Goal: Task Accomplishment & Management: Manage account settings

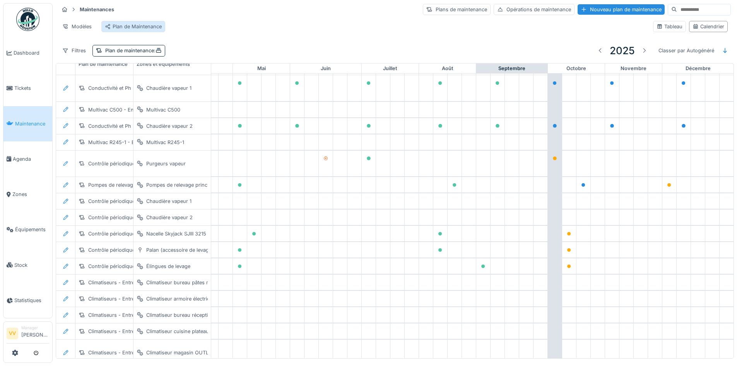
scroll to position [0, 253]
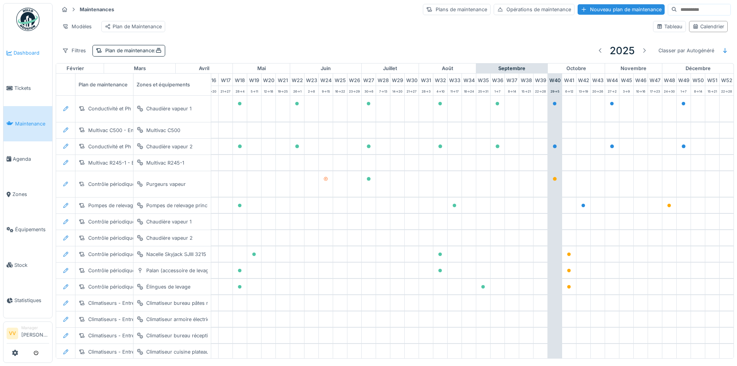
click at [31, 53] on span "Dashboard" at bounding box center [32, 52] width 36 height 7
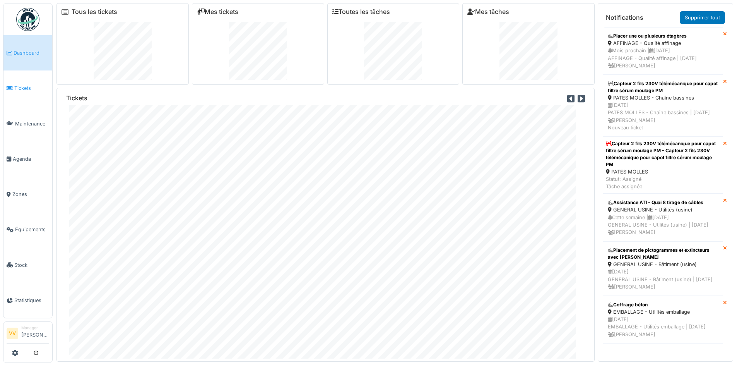
click at [19, 80] on link "Tickets" at bounding box center [27, 87] width 49 height 35
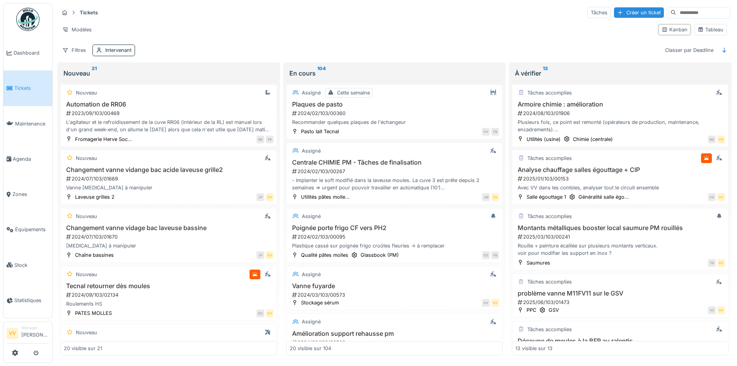
click at [676, 15] on input at bounding box center [702, 12] width 53 height 11
click at [111, 53] on div "Intervenant" at bounding box center [118, 49] width 26 height 7
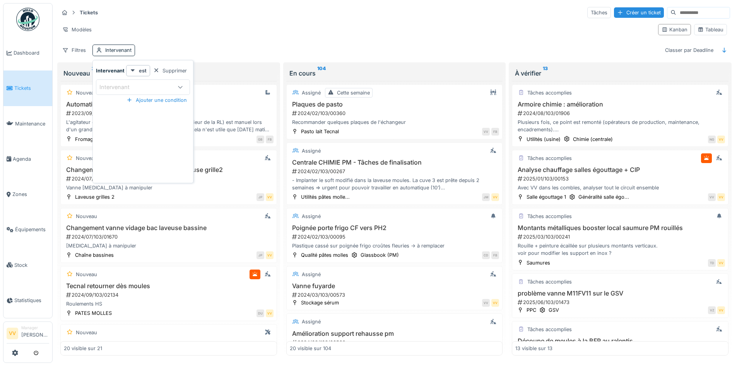
click at [158, 88] on div "Intervenant" at bounding box center [135, 87] width 72 height 9
type input "******"
click at [139, 144] on div "Valmir Zhuti" at bounding box center [143, 146] width 84 height 9
type input "****"
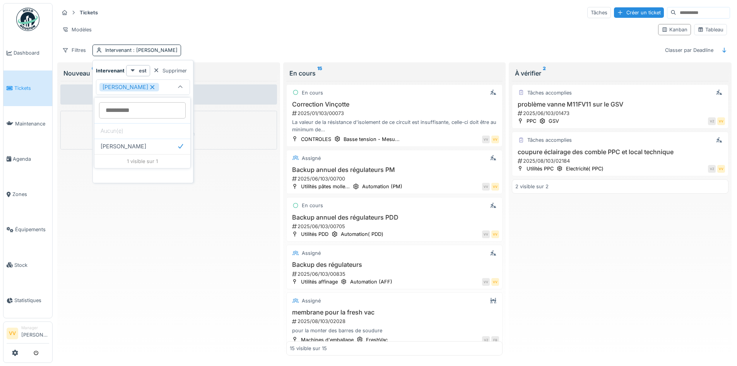
click at [154, 308] on div "Aucun ticket Créer une intervention" at bounding box center [168, 218] width 217 height 275
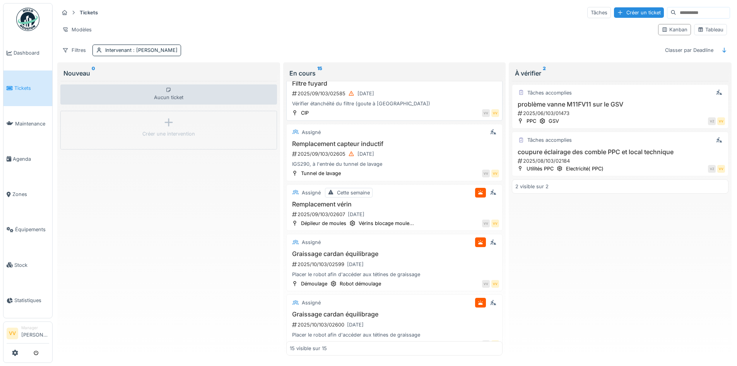
scroll to position [348, 0]
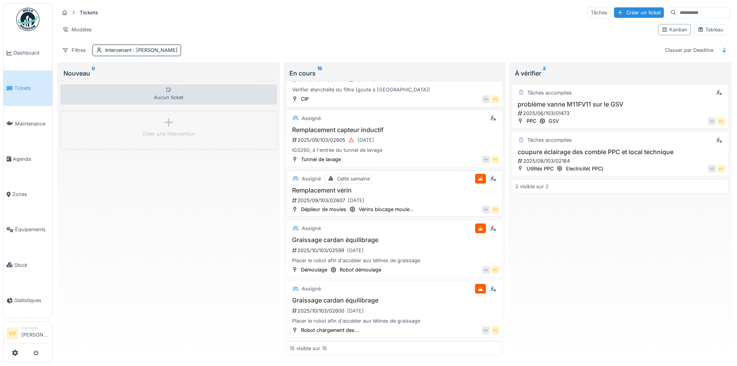
click at [418, 205] on div "VV VV" at bounding box center [458, 209] width 81 height 8
click at [421, 184] on div "Assigné Cette semaine Remplacement vérin 2025/09/103/02607 30/09/2025 Dépileur …" at bounding box center [394, 193] width 217 height 47
click at [349, 200] on div "30/09/2025" at bounding box center [356, 200] width 17 height 7
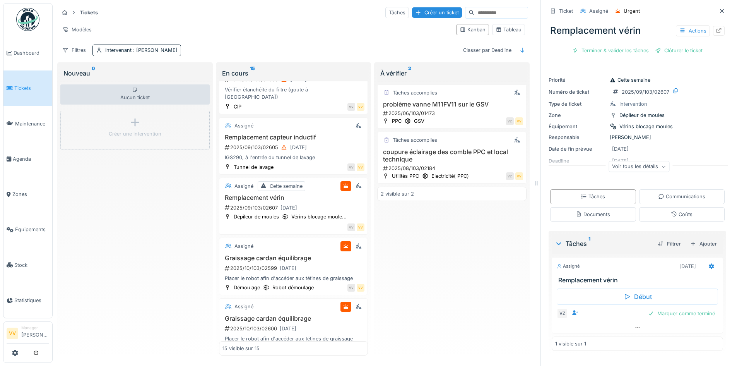
click at [714, 31] on div "Remplacement vérin Actions" at bounding box center [637, 31] width 181 height 20
click at [713, 31] on div at bounding box center [719, 31] width 12 height 10
click at [719, 10] on icon at bounding box center [722, 11] width 6 height 5
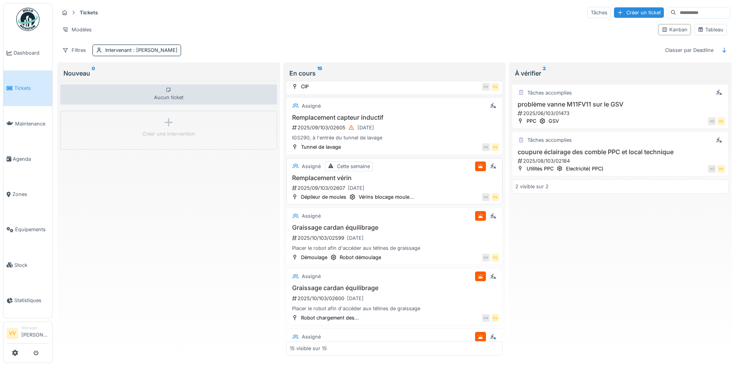
scroll to position [348, 0]
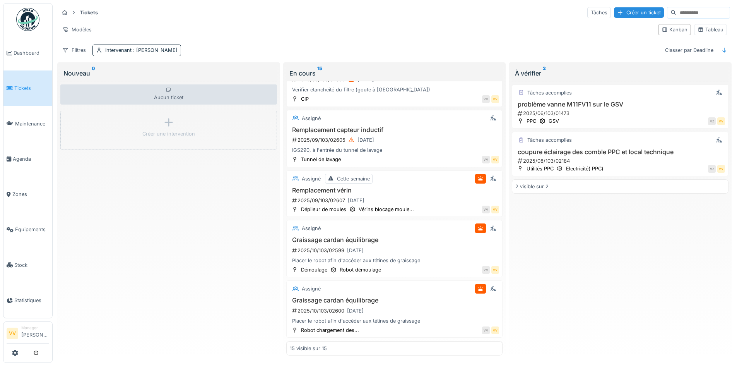
click at [16, 89] on span "Tickets" at bounding box center [31, 87] width 35 height 7
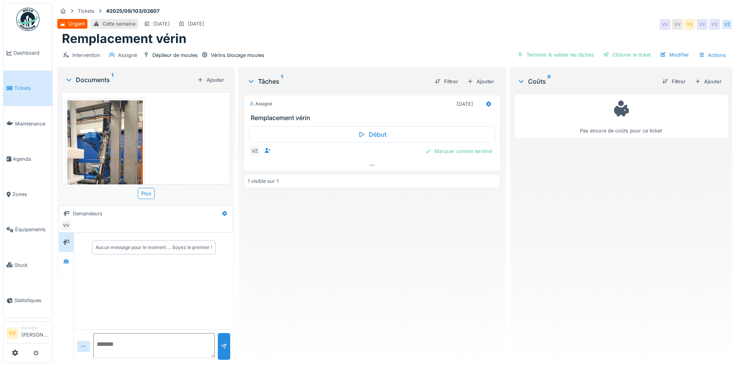
click at [103, 145] on img at bounding box center [104, 167] width 75 height 134
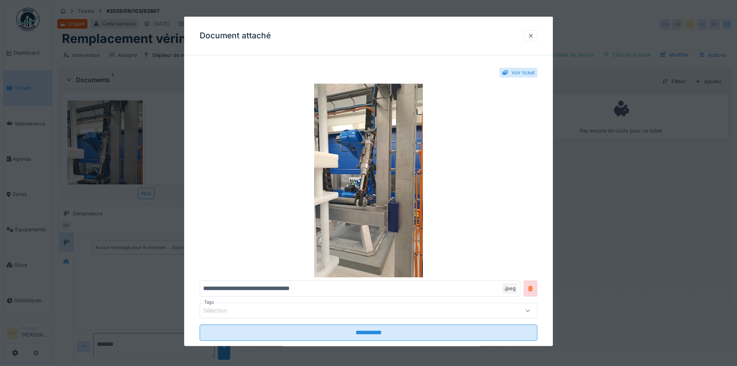
click at [534, 38] on div at bounding box center [531, 35] width 6 height 7
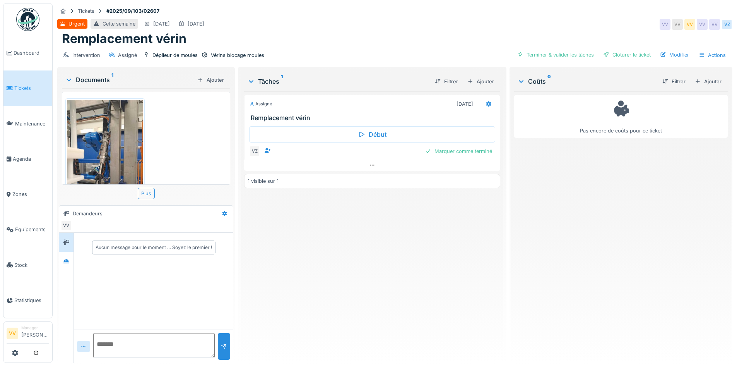
click at [12, 87] on icon at bounding box center [10, 88] width 6 height 5
click at [27, 51] on span "Dashboard" at bounding box center [32, 52] width 36 height 7
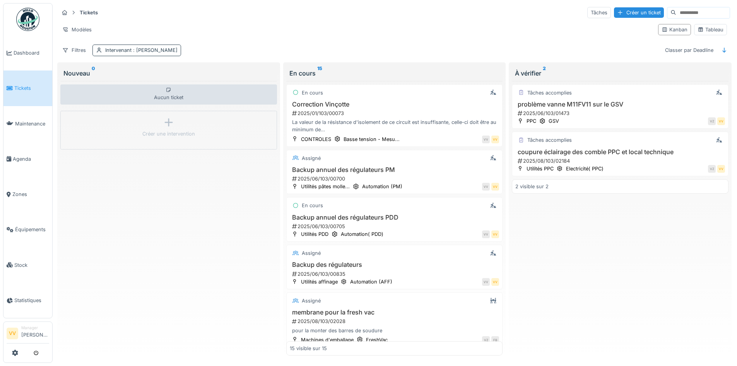
click at [142, 49] on span ": [PERSON_NAME]" at bounding box center [155, 50] width 46 height 6
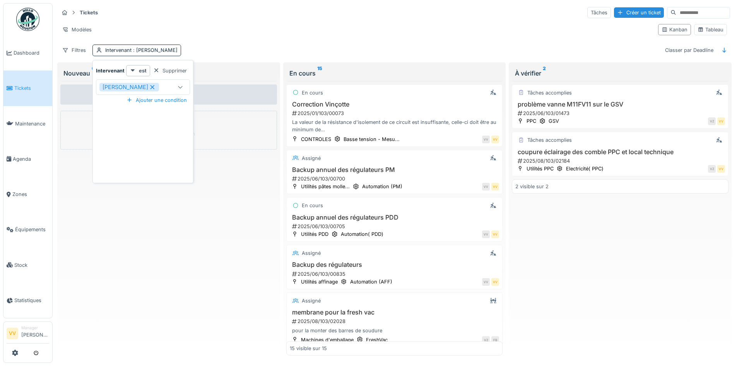
click at [149, 88] on icon at bounding box center [152, 86] width 7 height 5
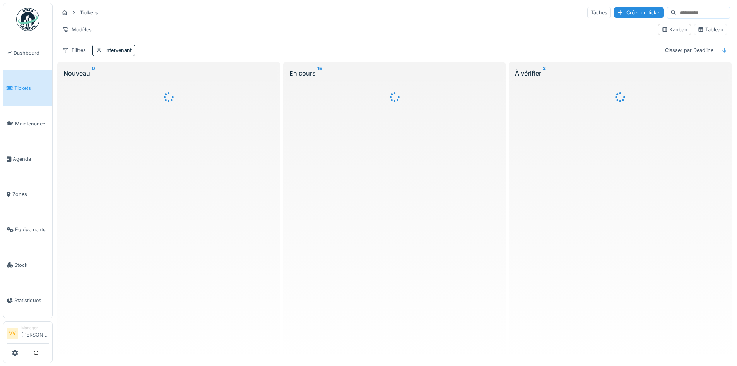
click at [142, 271] on div at bounding box center [168, 218] width 217 height 275
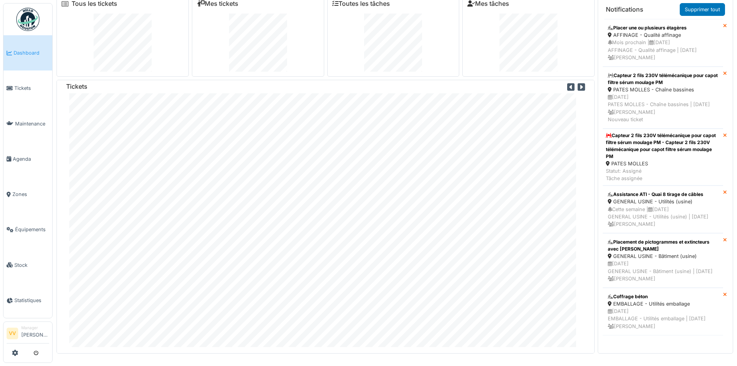
scroll to position [9, 0]
click at [14, 87] on li "Tickets" at bounding box center [28, 87] width 43 height 7
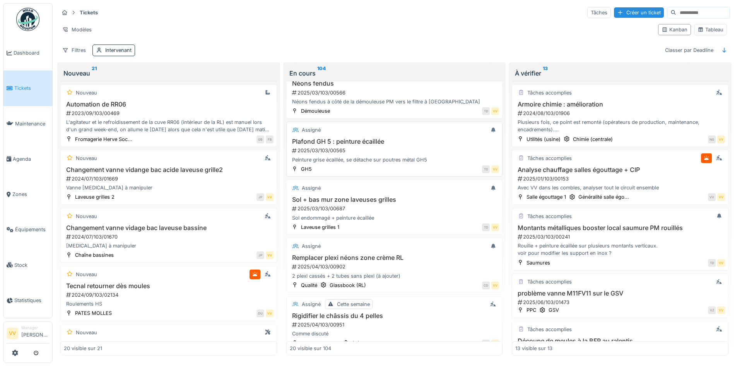
scroll to position [933, 0]
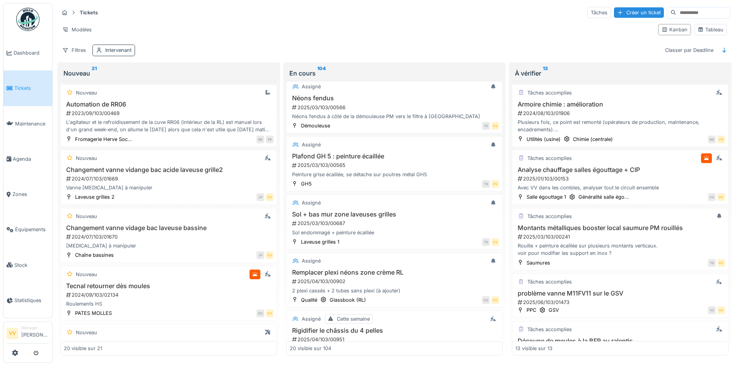
click at [121, 55] on div "Intervenant" at bounding box center [113, 49] width 43 height 11
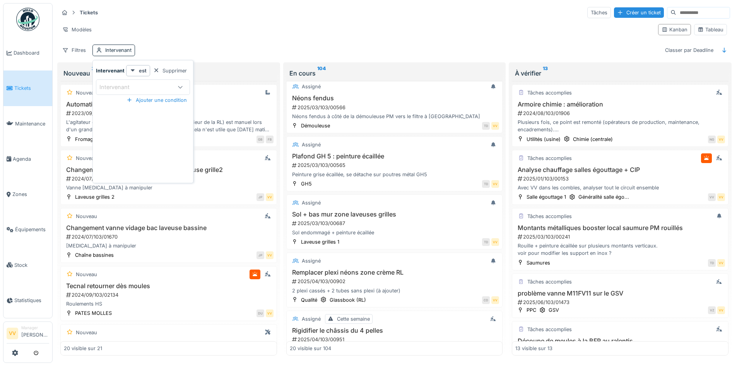
click at [130, 86] on div "Intervenant" at bounding box center [119, 87] width 41 height 9
type input "*"
type input "***"
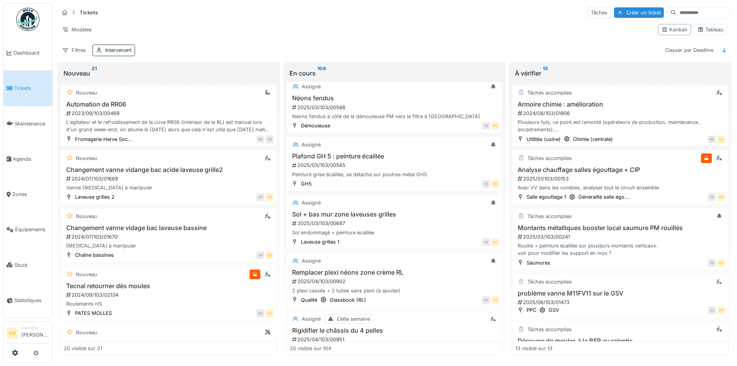
click at [291, 27] on div "Modèles" at bounding box center [355, 29] width 593 height 11
click at [12, 48] on link "Dashboard" at bounding box center [27, 52] width 49 height 35
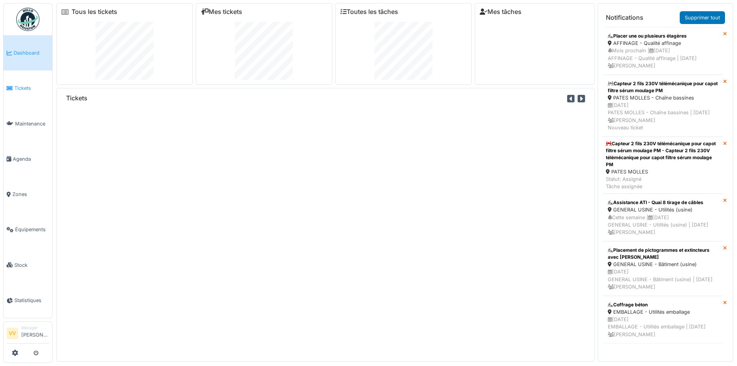
click at [28, 85] on span "Tickets" at bounding box center [31, 87] width 35 height 7
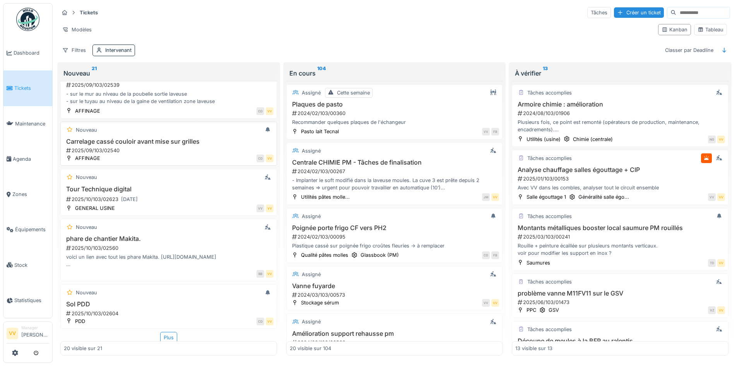
scroll to position [942, 0]
click at [373, 19] on div "Tickets Tâches Créer un ticket Modèles Kanban Tableau Filtres Intervenant Class…" at bounding box center [395, 31] width 678 height 56
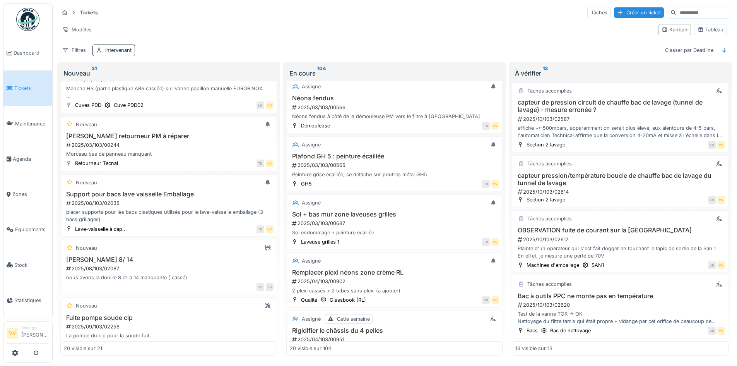
scroll to position [0, 0]
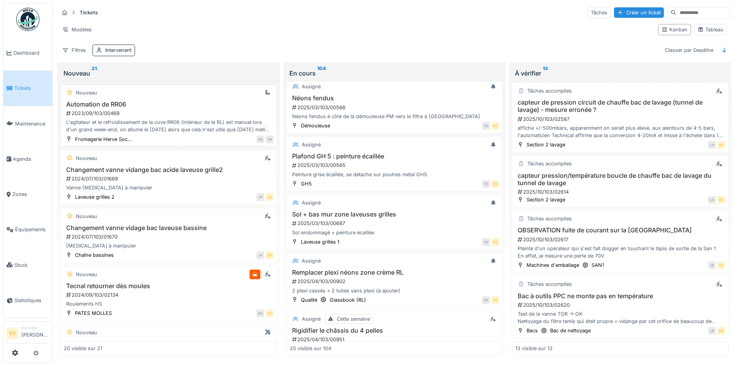
click at [171, 120] on div "L'agitateur et le refroidissement de la cuve RR06 (intérieur de la RL) est manu…" at bounding box center [169, 125] width 210 height 15
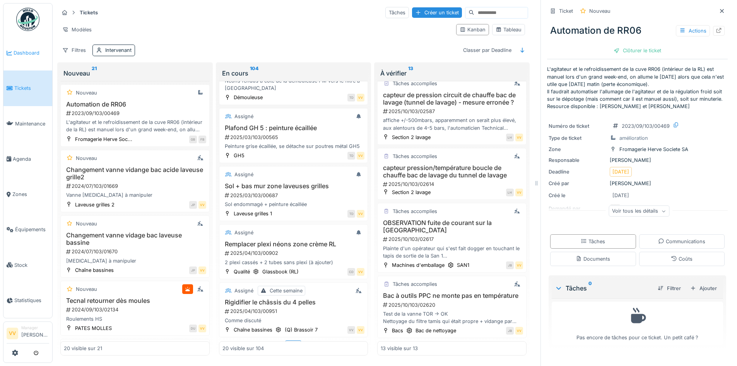
click at [28, 58] on link "Dashboard" at bounding box center [27, 52] width 49 height 35
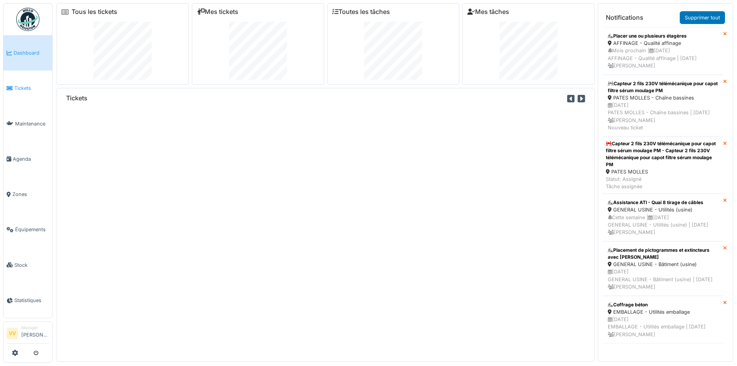
click at [13, 89] on li "Tickets" at bounding box center [28, 87] width 43 height 7
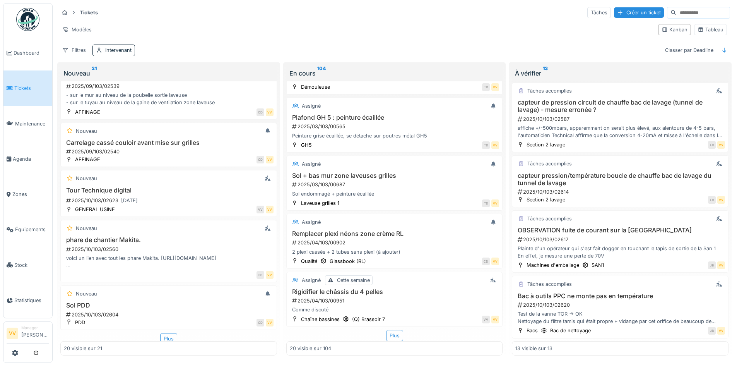
scroll to position [942, 0]
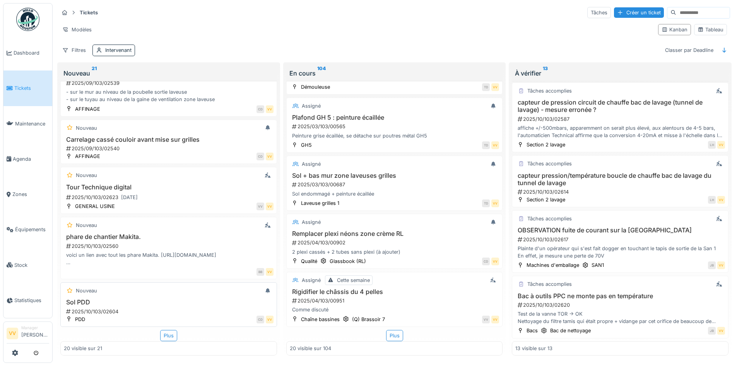
click at [190, 301] on h3 "Sol PDD" at bounding box center [169, 301] width 210 height 7
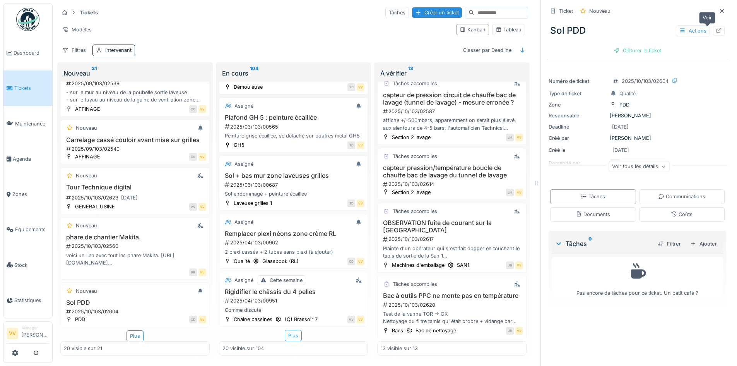
click at [716, 28] on icon at bounding box center [719, 30] width 6 height 5
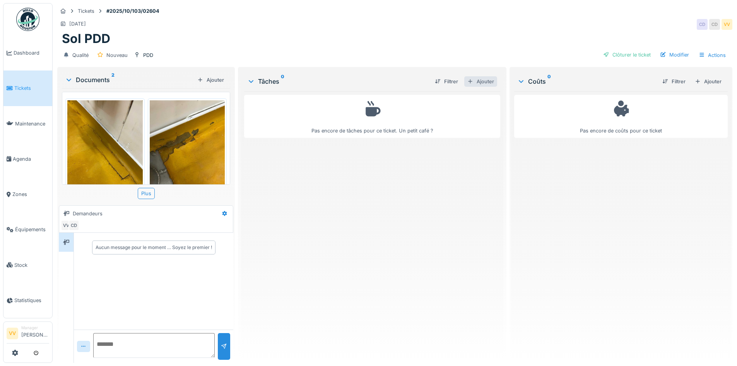
click at [488, 76] on div "Ajouter" at bounding box center [480, 81] width 33 height 10
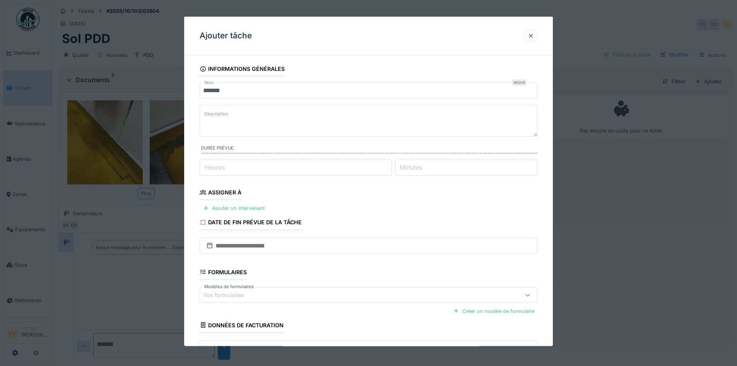
click at [267, 115] on textarea "Description" at bounding box center [369, 121] width 338 height 32
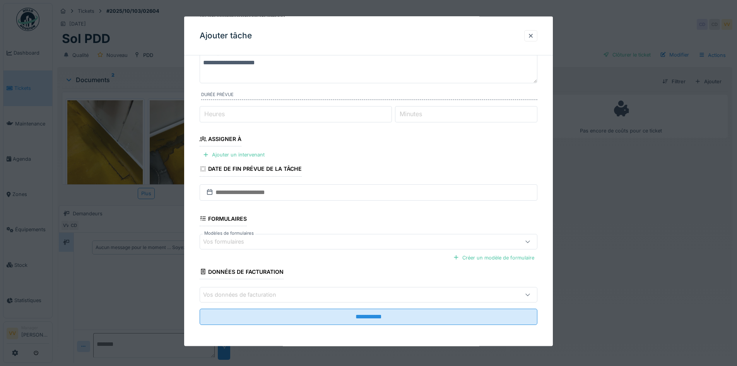
scroll to position [54, 0]
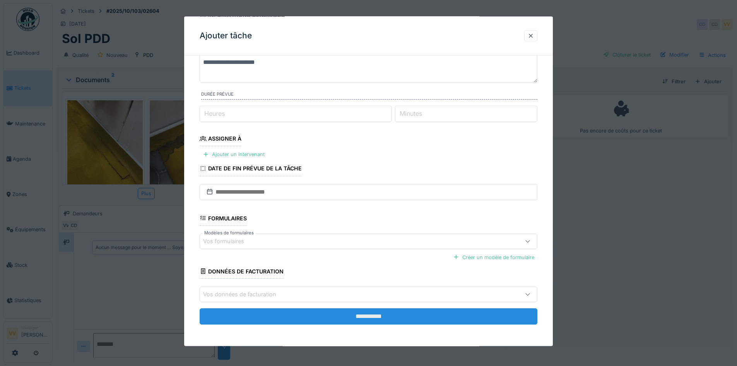
type textarea "**********"
click at [332, 313] on input "**********" at bounding box center [369, 316] width 338 height 16
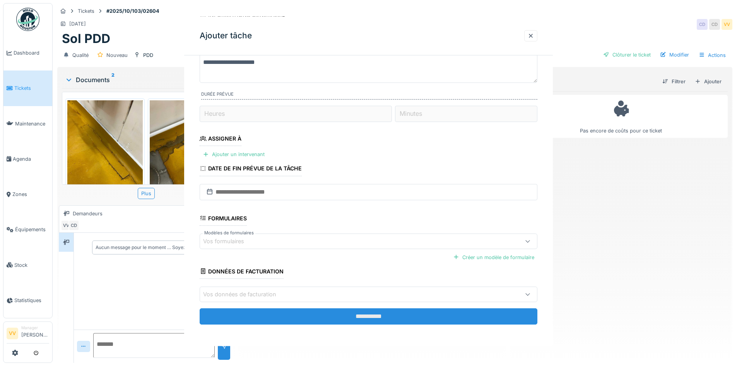
scroll to position [0, 0]
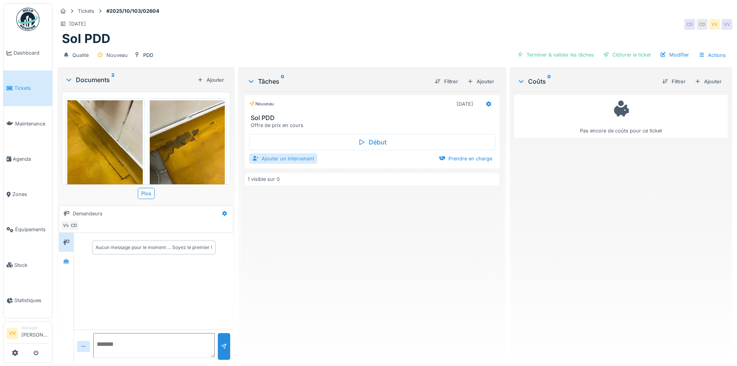
click at [283, 156] on div "Ajouter un intervenant" at bounding box center [283, 158] width 68 height 10
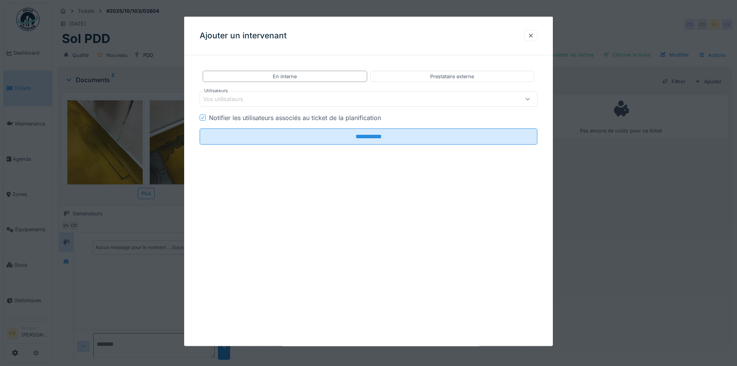
click at [248, 101] on div "Vos utilisateurs" at bounding box center [228, 99] width 51 height 9
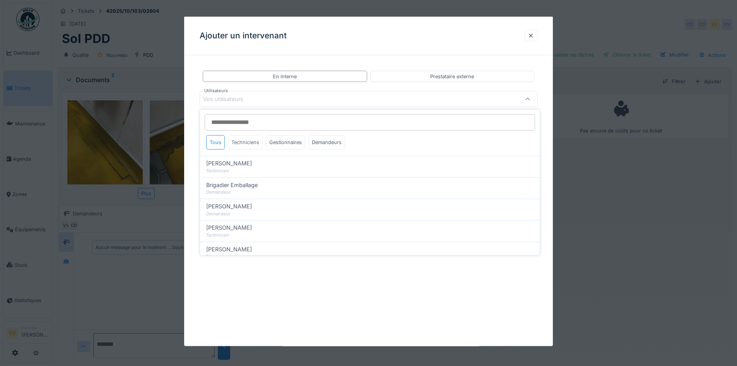
click at [250, 139] on div "Techniciens" at bounding box center [245, 142] width 35 height 14
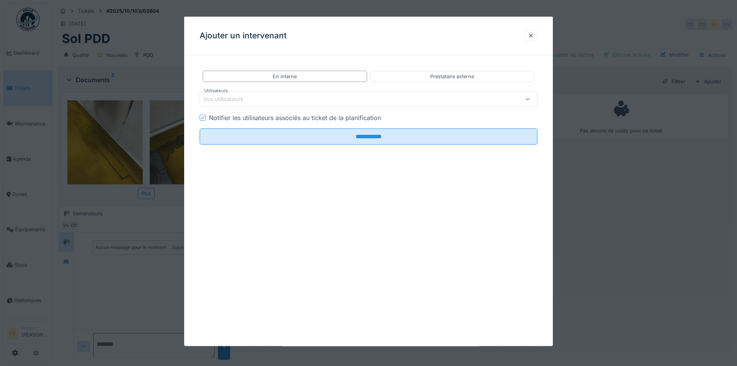
click at [264, 296] on div "**********" at bounding box center [368, 181] width 369 height 329
click at [300, 96] on div "Vos utilisateurs" at bounding box center [348, 99] width 291 height 9
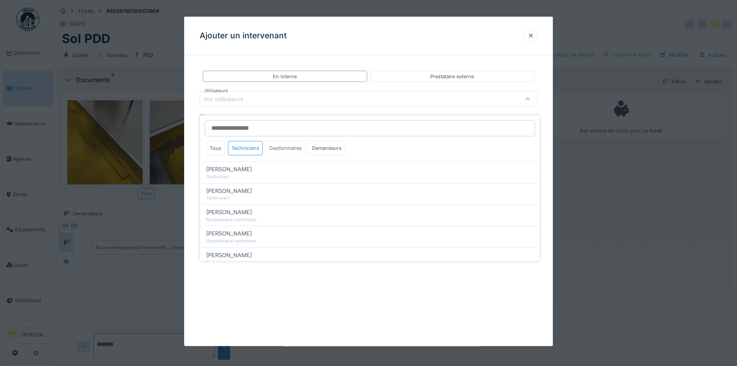
click at [286, 142] on div "Gestionnaires" at bounding box center [285, 148] width 39 height 14
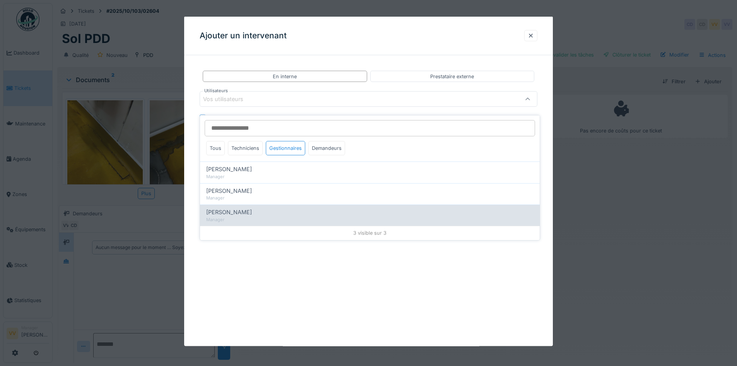
click at [241, 216] on div "Manager" at bounding box center [369, 219] width 327 height 7
type input "****"
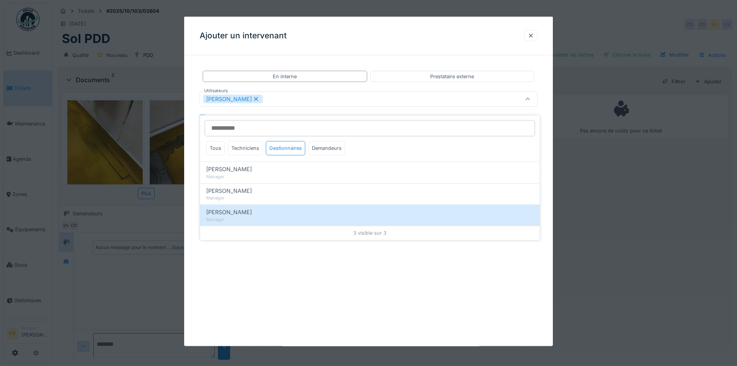
click at [272, 295] on div "**********" at bounding box center [368, 181] width 369 height 329
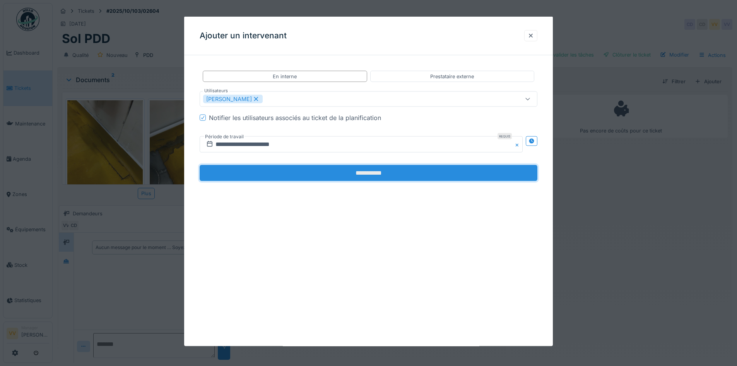
click at [383, 176] on input "**********" at bounding box center [369, 173] width 338 height 16
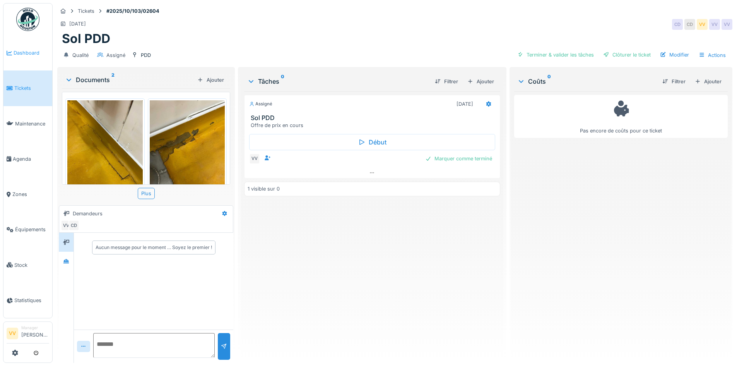
click at [15, 52] on span "Dashboard" at bounding box center [32, 52] width 36 height 7
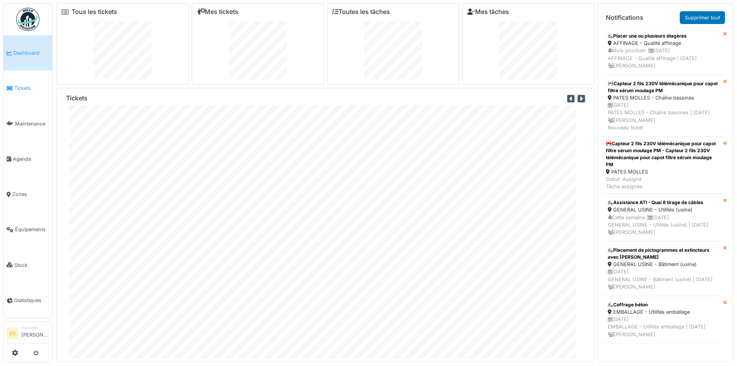
click at [28, 84] on span "Tickets" at bounding box center [31, 87] width 35 height 7
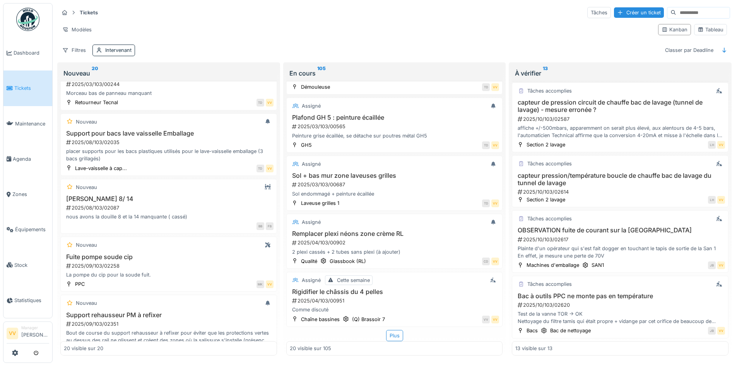
scroll to position [329, 0]
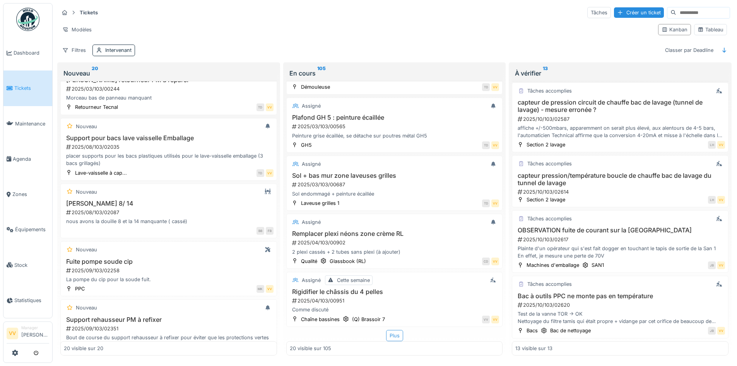
click at [388, 332] on div "Plus" at bounding box center [394, 335] width 17 height 11
click at [120, 48] on div "Intervenant" at bounding box center [118, 49] width 26 height 7
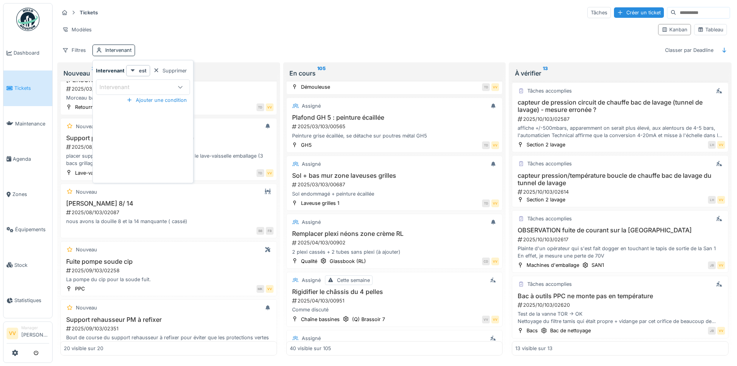
click at [167, 83] on div "Intervenant" at bounding box center [135, 87] width 72 height 9
type input "***"
click at [130, 145] on span "Lucas Herbet" at bounding box center [124, 146] width 46 height 9
type input "*****"
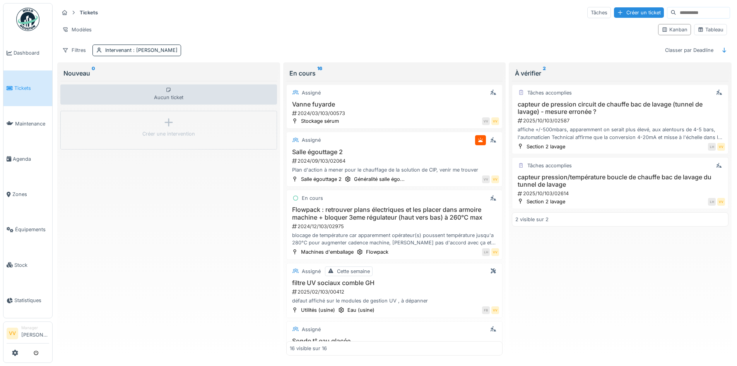
click at [450, 38] on div "Modèles Kanban Tableau" at bounding box center [394, 29] width 671 height 17
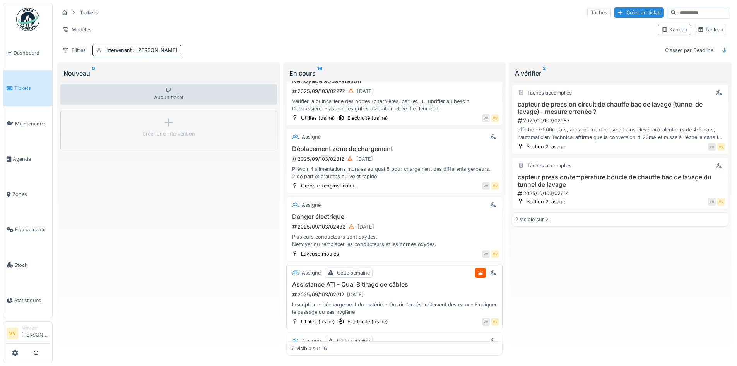
scroll to position [658, 0]
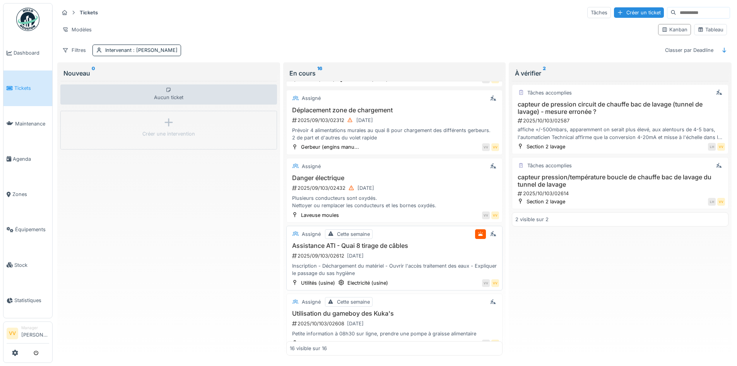
click at [433, 252] on div "2025/09/103/02612 30/09/2025" at bounding box center [395, 256] width 208 height 10
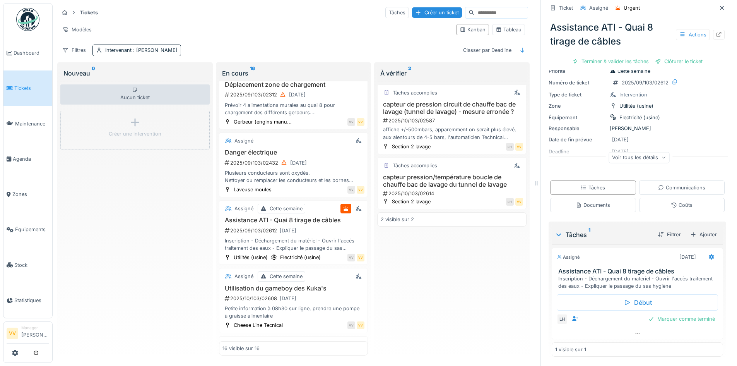
scroll to position [6, 0]
click at [719, 5] on icon at bounding box center [722, 7] width 6 height 5
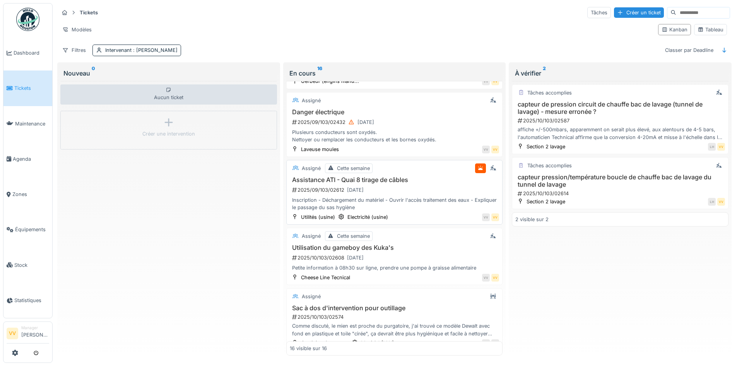
scroll to position [736, 0]
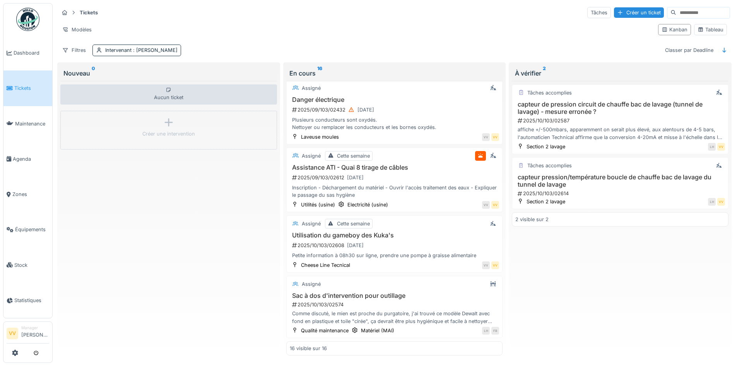
click at [21, 88] on span "Tickets" at bounding box center [31, 87] width 35 height 7
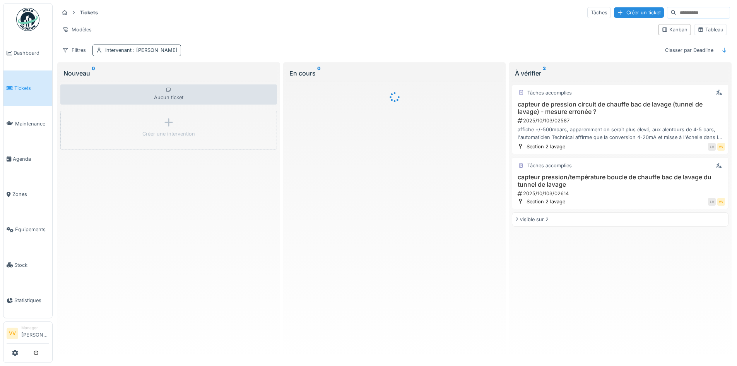
click at [146, 49] on span ": [PERSON_NAME]" at bounding box center [155, 50] width 46 height 6
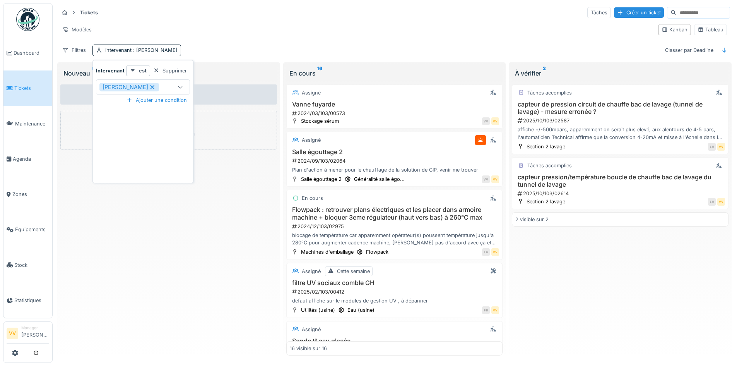
click at [149, 87] on icon at bounding box center [152, 86] width 7 height 5
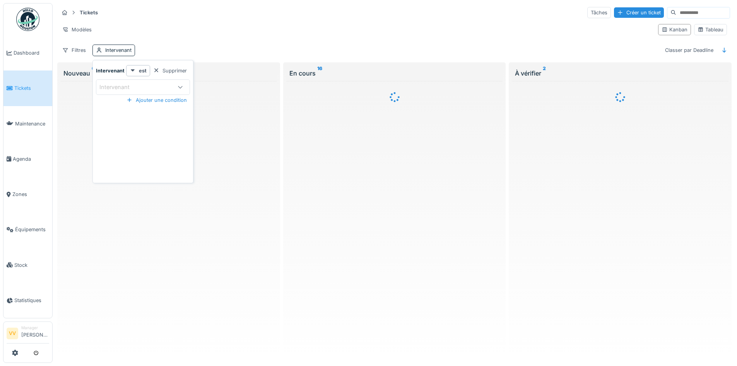
click at [149, 88] on div "Intervenant" at bounding box center [135, 87] width 72 height 9
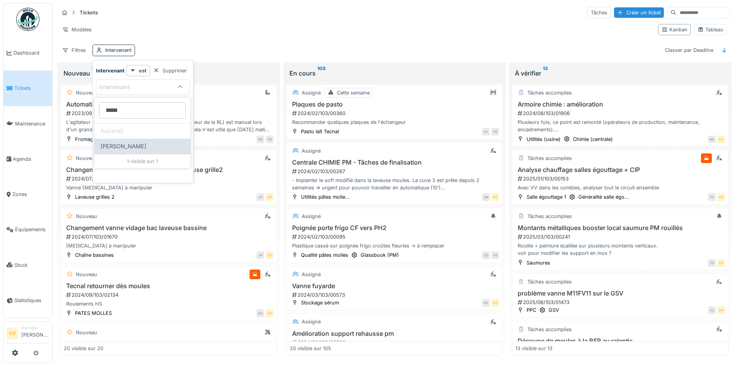
type input "*****"
click at [141, 150] on div "[PERSON_NAME]" at bounding box center [143, 146] width 84 height 9
type input "****"
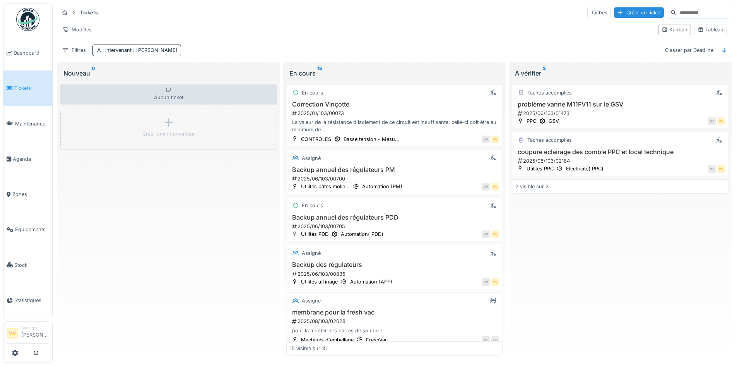
click at [426, 24] on div "Modèles" at bounding box center [355, 29] width 593 height 11
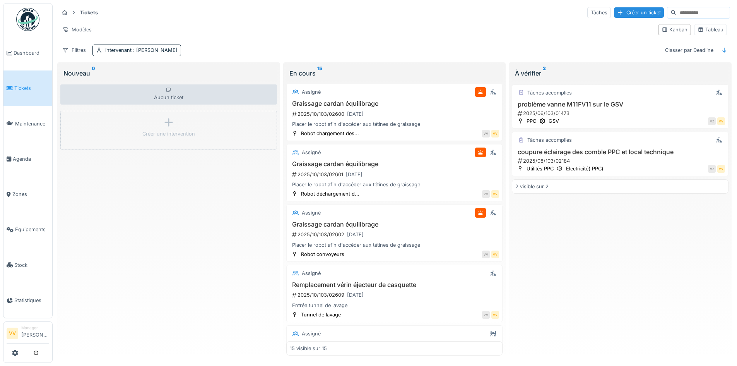
scroll to position [548, 0]
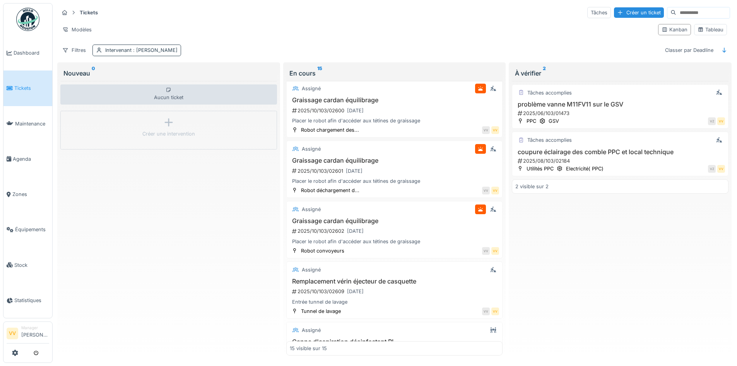
click at [150, 49] on div "Intervenant : Valmir Zhuti" at bounding box center [141, 49] width 72 height 7
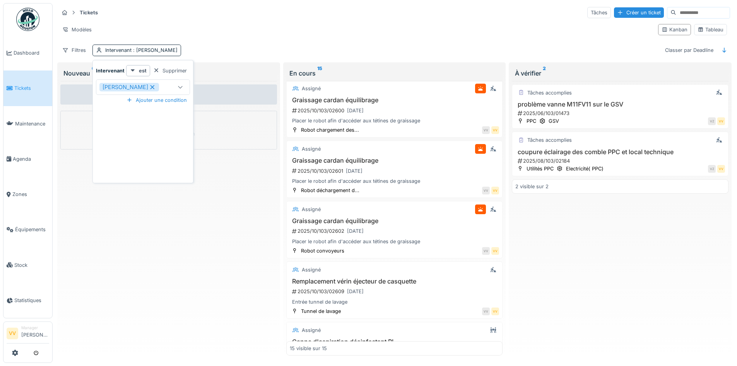
click at [151, 85] on icon at bounding box center [153, 87] width 4 height 4
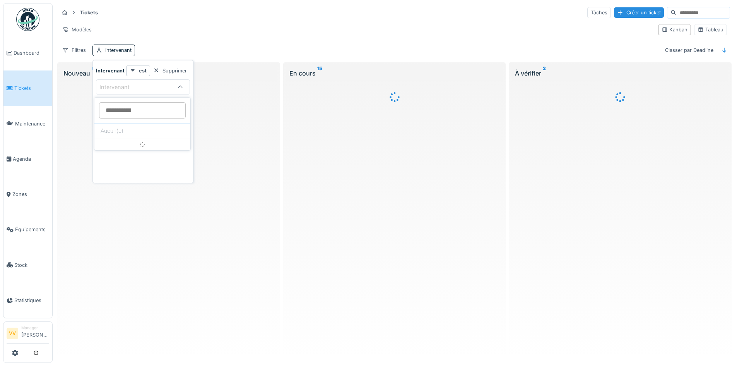
scroll to position [0, 0]
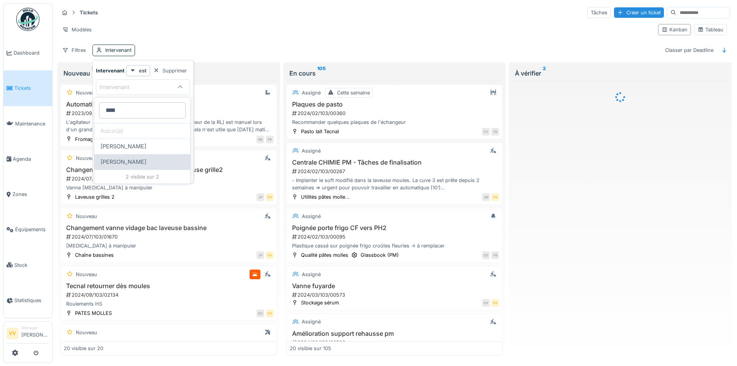
type input "****"
click at [143, 163] on span "Julien Bebronne" at bounding box center [124, 161] width 46 height 9
type input "****"
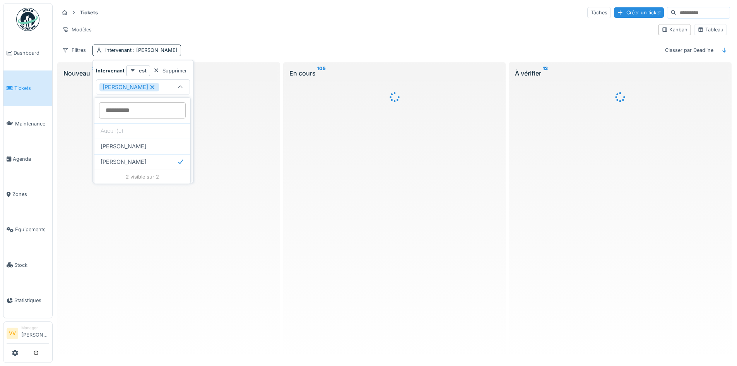
click at [389, 31] on div "Modèles" at bounding box center [355, 29] width 593 height 11
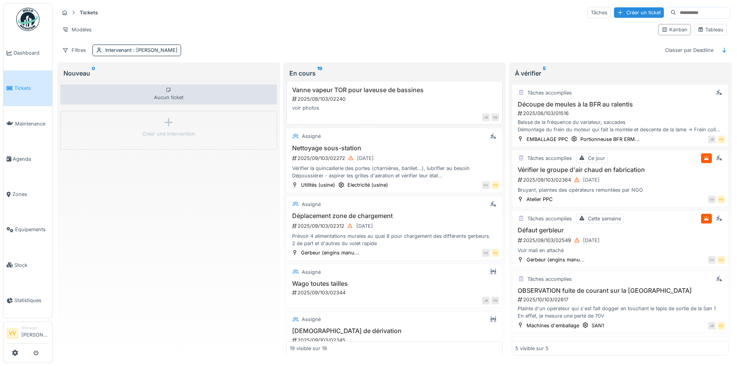
scroll to position [387, 0]
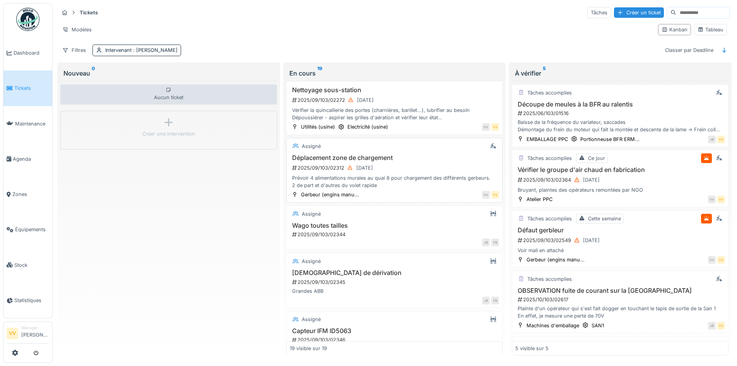
click at [414, 181] on div "Prévoir 4 alimentations murales au quai 8 pour chargement des différents gerbeu…" at bounding box center [395, 181] width 210 height 15
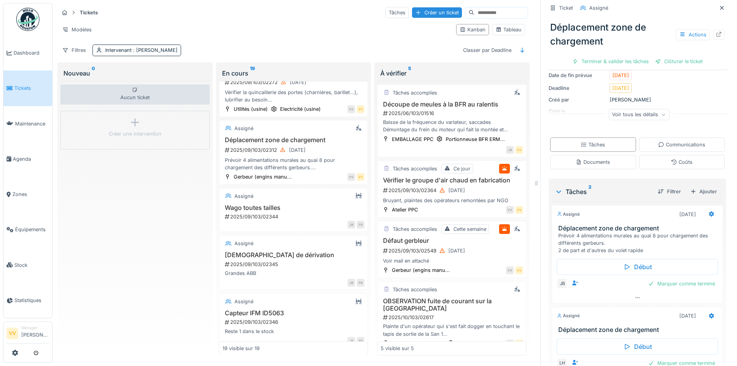
scroll to position [56, 0]
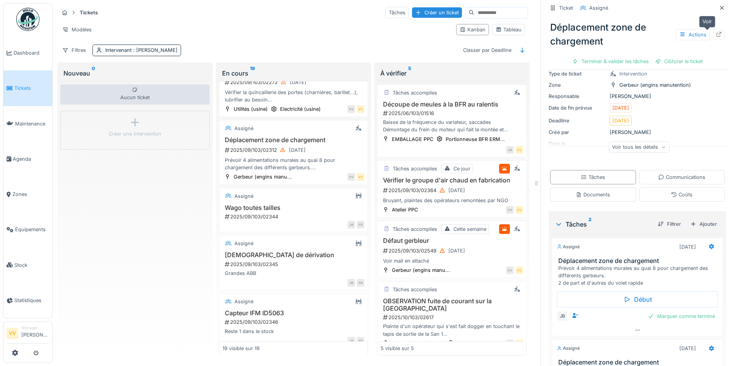
click at [716, 34] on icon at bounding box center [719, 34] width 6 height 5
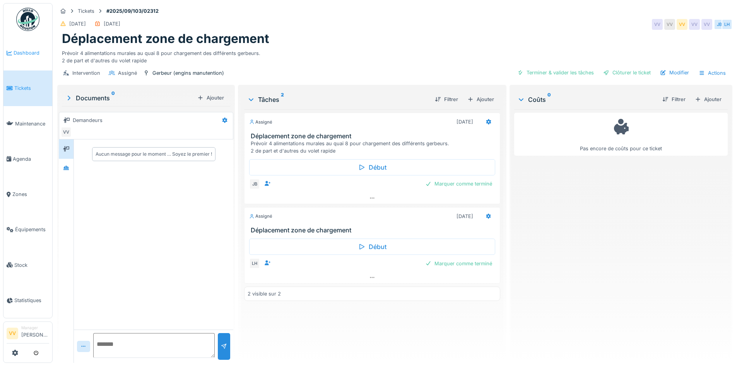
click at [19, 49] on span "Dashboard" at bounding box center [32, 52] width 36 height 7
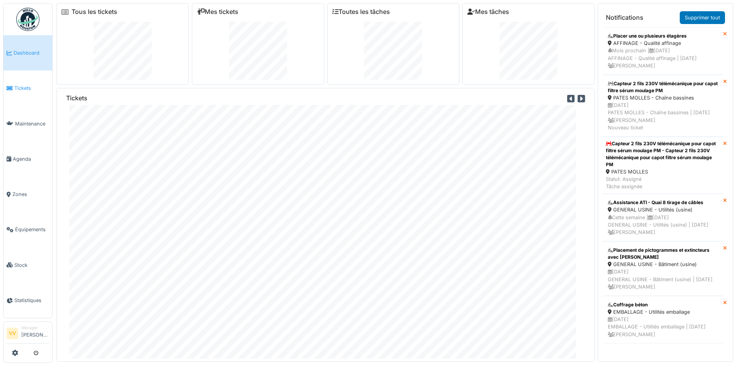
click at [27, 96] on link "Tickets" at bounding box center [27, 87] width 49 height 35
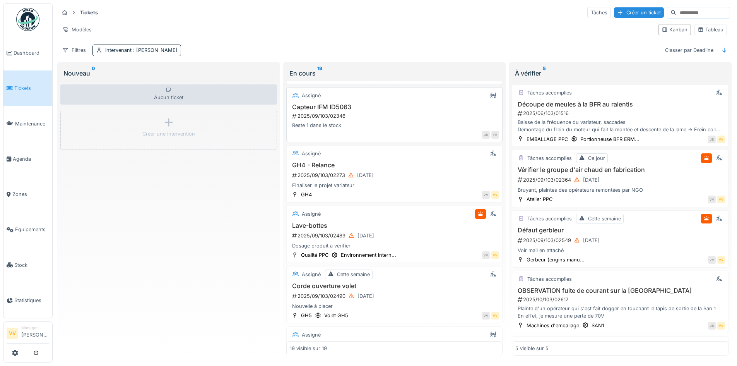
scroll to position [658, 0]
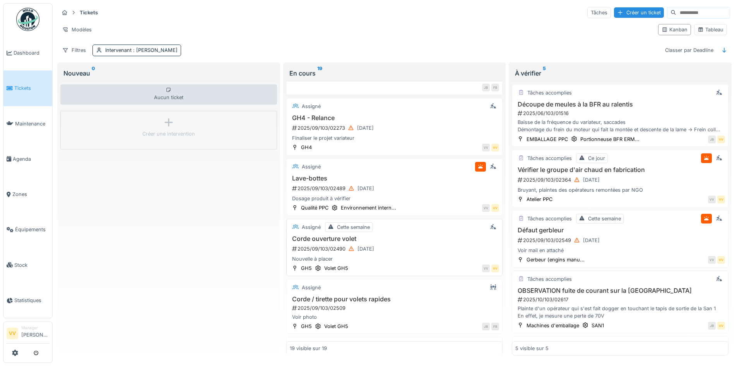
click at [419, 262] on div "Nouvelle à placer" at bounding box center [395, 258] width 210 height 7
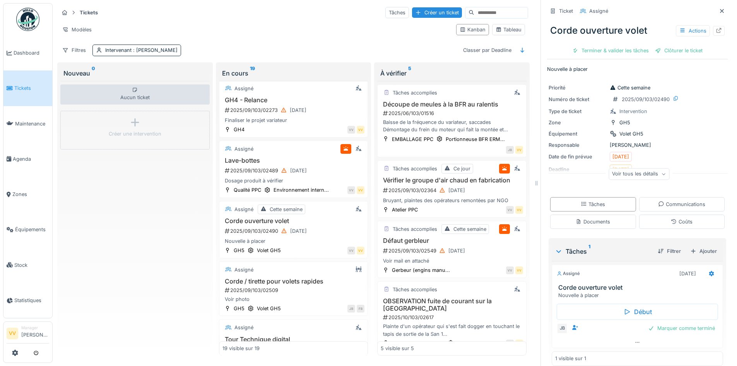
click at [133, 263] on div "Aucun ticket Créer une intervention" at bounding box center [134, 218] width 149 height 275
click at [719, 10] on icon at bounding box center [722, 11] width 6 height 5
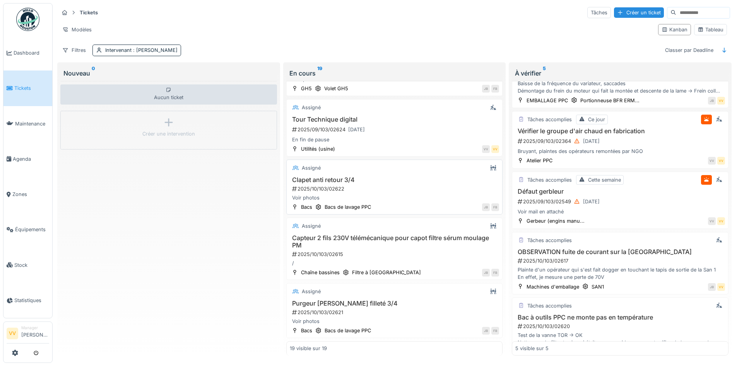
scroll to position [780, 0]
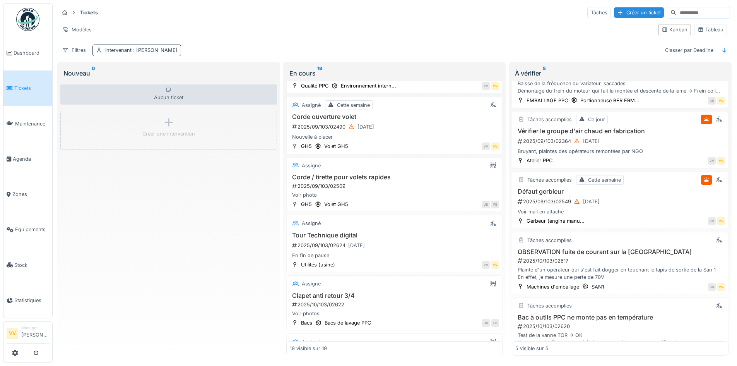
click at [153, 51] on span ": [PERSON_NAME]" at bounding box center [155, 50] width 46 height 6
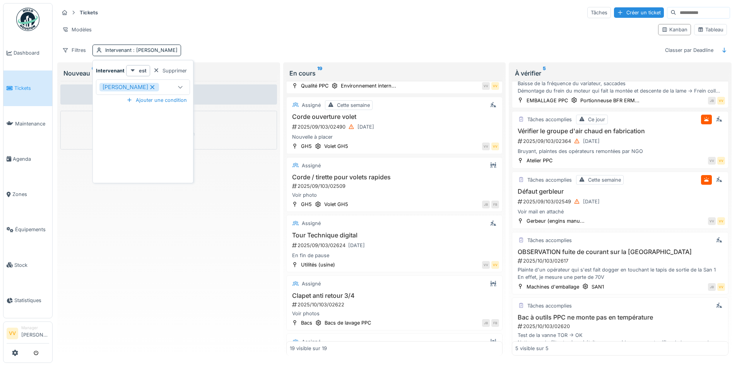
click at [149, 87] on icon at bounding box center [152, 86] width 7 height 5
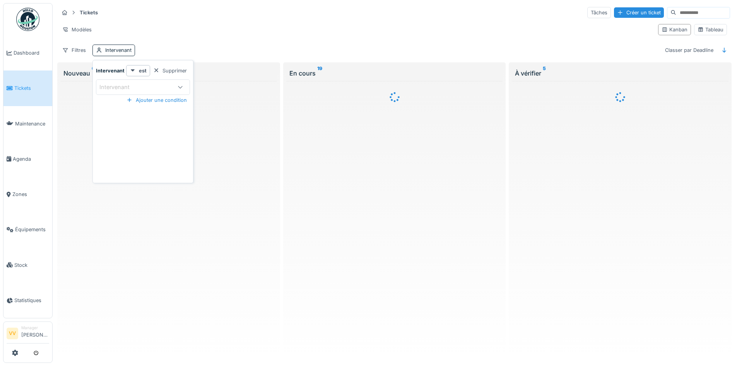
click at [372, 31] on div "Modèles" at bounding box center [355, 29] width 593 height 11
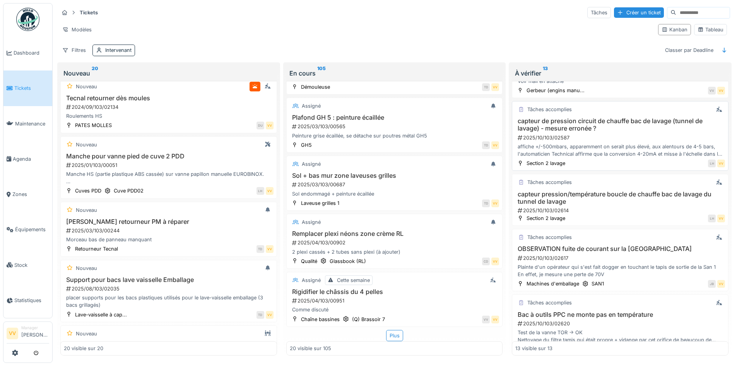
scroll to position [522, 0]
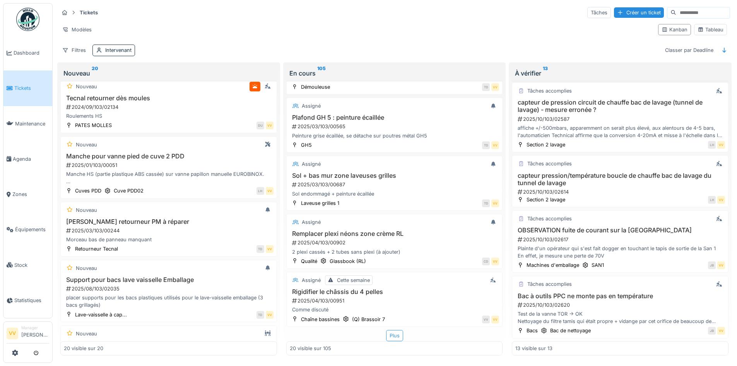
click at [390, 330] on div "Plus" at bounding box center [394, 335] width 17 height 11
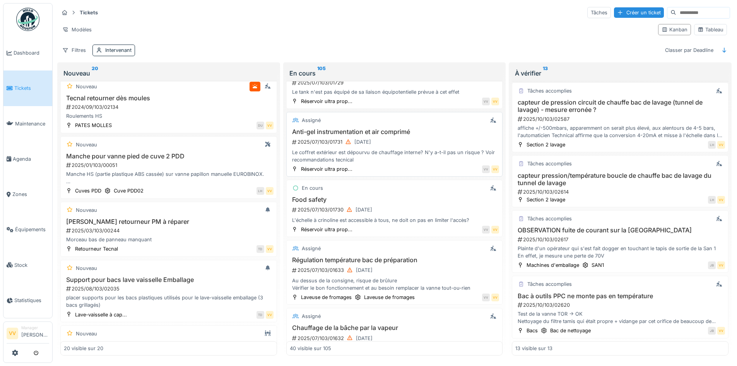
scroll to position [1745, 0]
